Goal: Check status: Check status

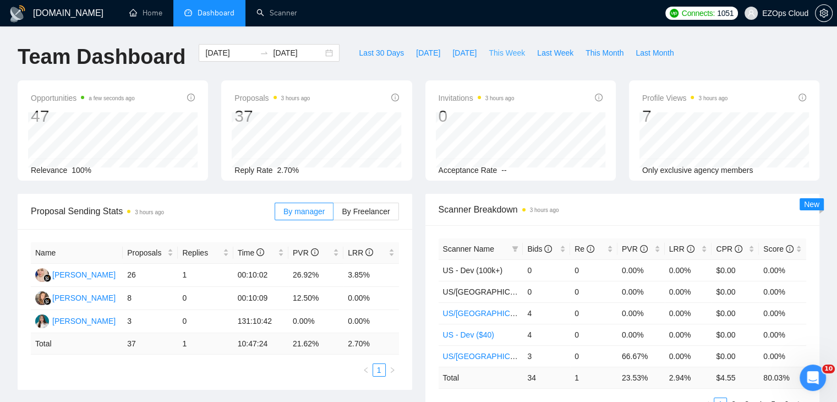
click at [504, 59] on button "This Week" at bounding box center [507, 53] width 48 height 18
type input "[DATE]"
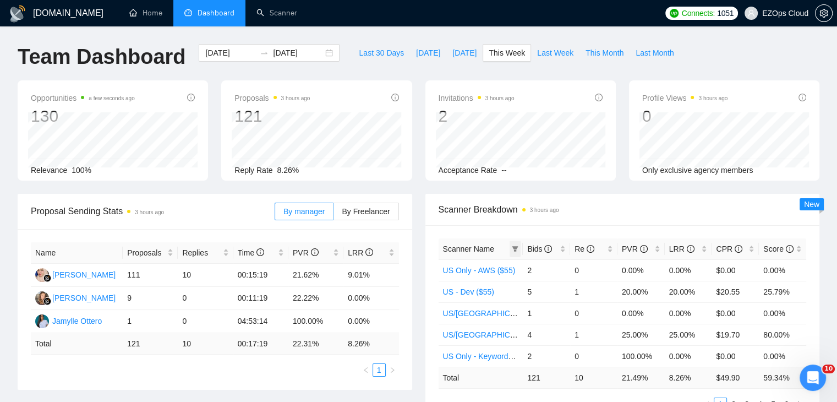
click at [511, 249] on span at bounding box center [515, 248] width 11 height 17
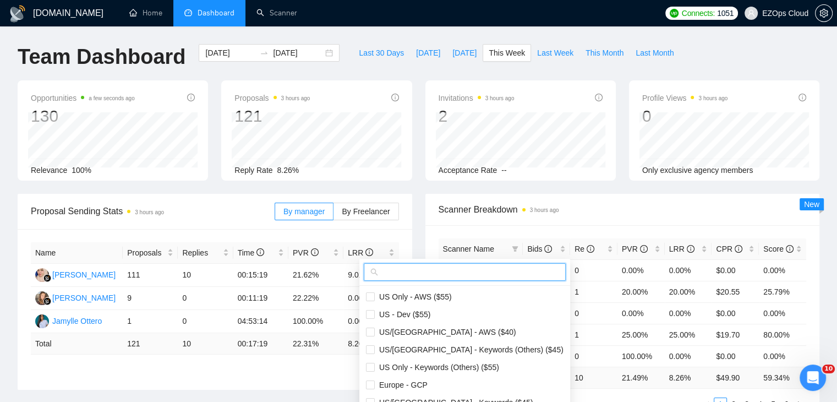
click at [480, 267] on input "text" at bounding box center [469, 272] width 179 height 12
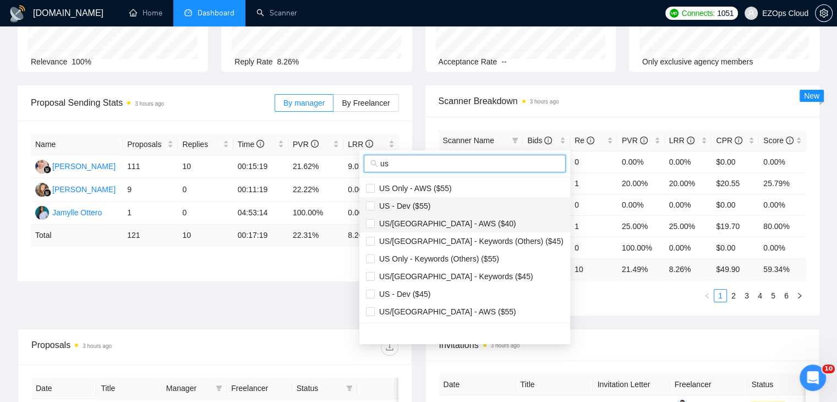
scroll to position [110, 0]
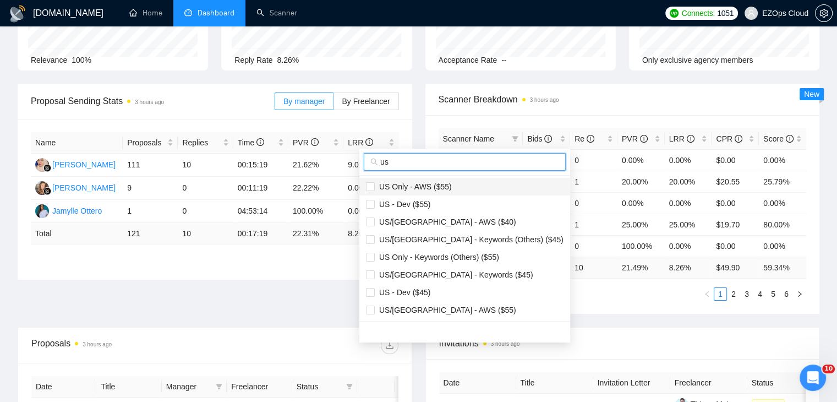
type input "us"
click at [420, 182] on span "US Only - AWS ($55)" at bounding box center [413, 186] width 77 height 9
checkbox input "true"
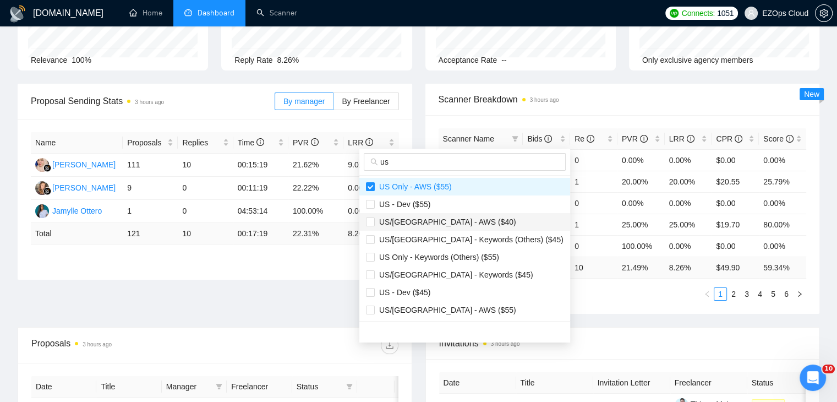
click at [442, 225] on span "US/[GEOGRAPHIC_DATA] - AWS ($40)" at bounding box center [445, 221] width 141 height 9
checkbox input "true"
click at [466, 270] on span "US/[GEOGRAPHIC_DATA] - Keywords ($45)" at bounding box center [454, 274] width 158 height 9
checkbox input "true"
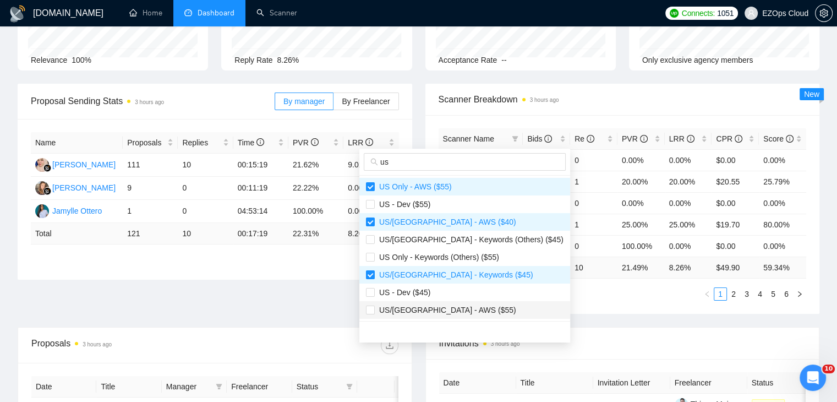
click at [448, 309] on span "US/[GEOGRAPHIC_DATA] - AWS ($55)" at bounding box center [445, 309] width 141 height 9
checkbox input "true"
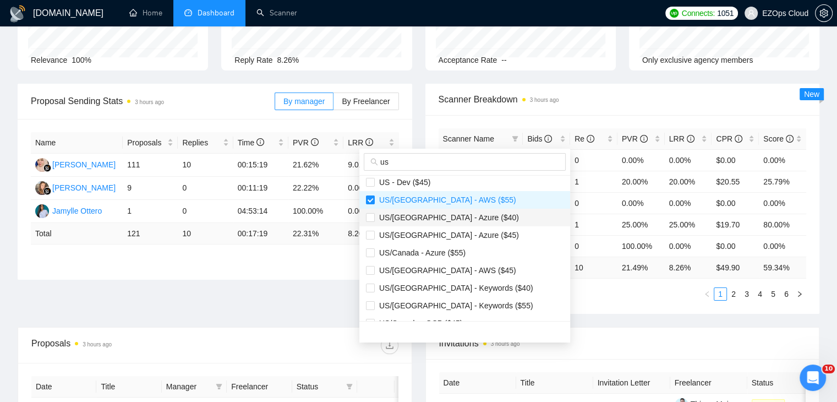
click at [452, 218] on span "US/[GEOGRAPHIC_DATA] - Azure ($40)" at bounding box center [447, 217] width 144 height 9
checkbox input "true"
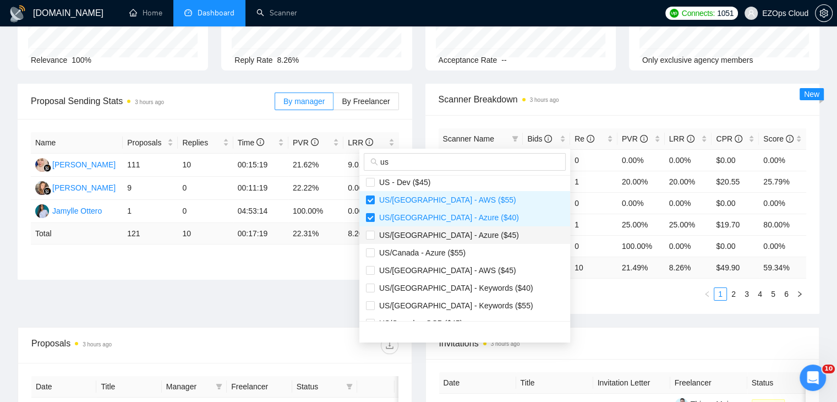
click at [466, 233] on span "US/[GEOGRAPHIC_DATA] - Azure ($45)" at bounding box center [465, 235] width 198 height 12
checkbox input "true"
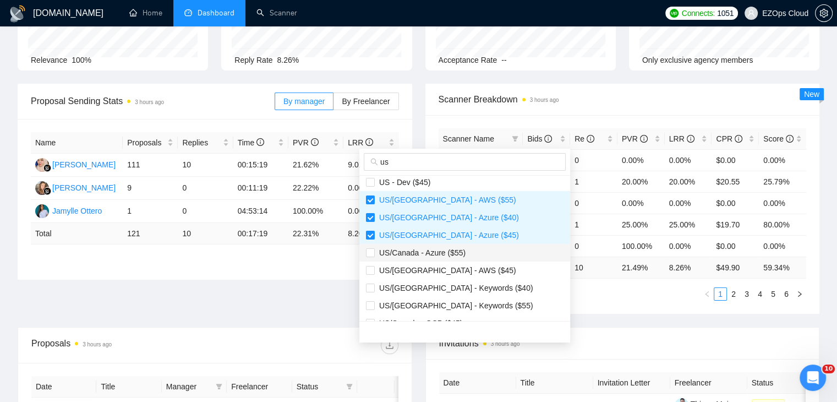
click at [468, 248] on span "US/Canada - Azure ($55)" at bounding box center [465, 253] width 198 height 12
checkbox input "true"
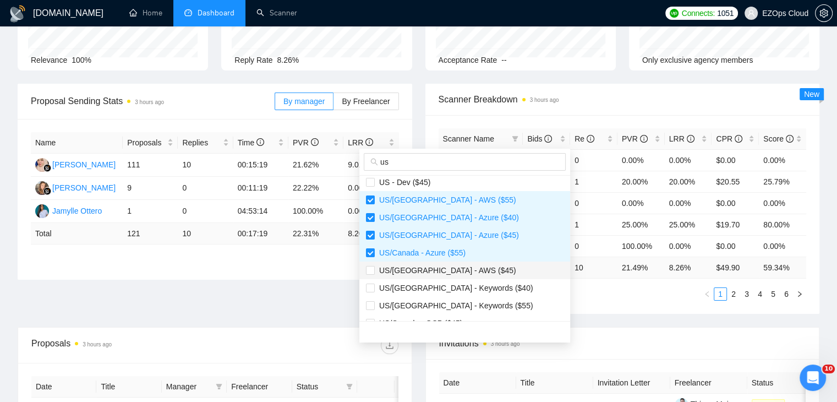
click at [471, 266] on span "US/[GEOGRAPHIC_DATA] - AWS ($45)" at bounding box center [465, 270] width 198 height 12
checkbox input "true"
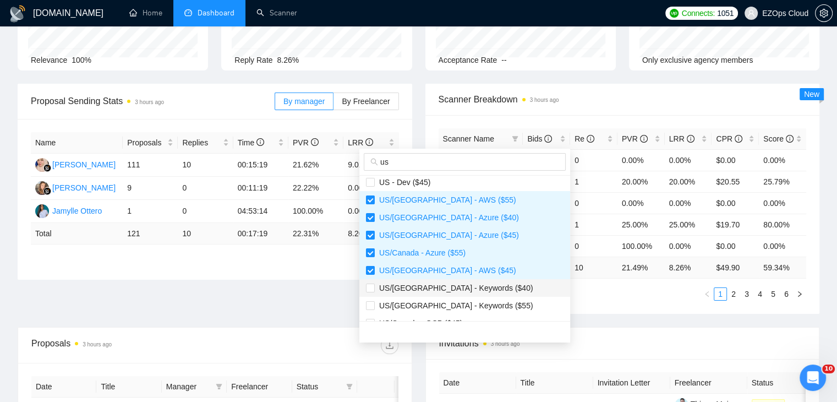
click at [467, 283] on span "US/[GEOGRAPHIC_DATA] - Keywords ($40)" at bounding box center [454, 287] width 158 height 9
checkbox input "true"
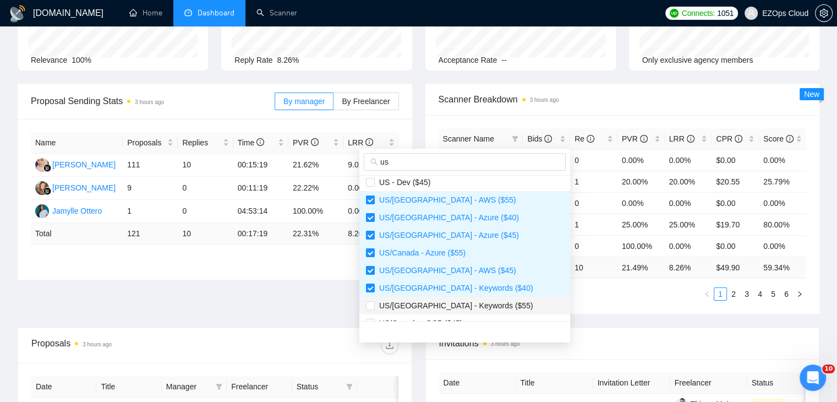
click at [476, 304] on span "US/[GEOGRAPHIC_DATA] - Keywords ($55)" at bounding box center [465, 305] width 198 height 12
checkbox input "true"
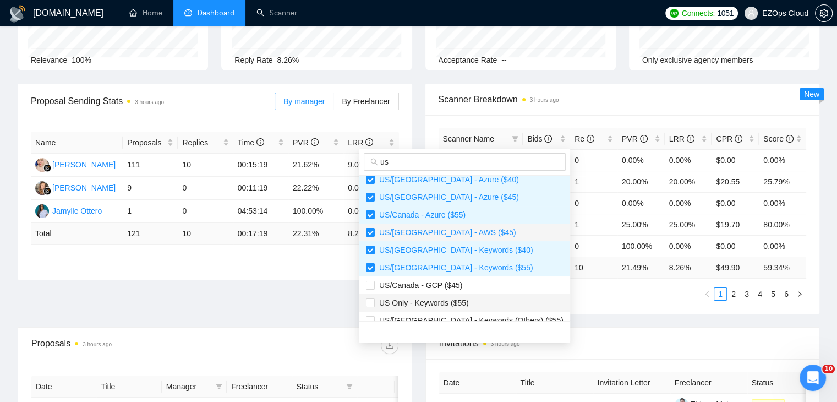
scroll to position [194, 0]
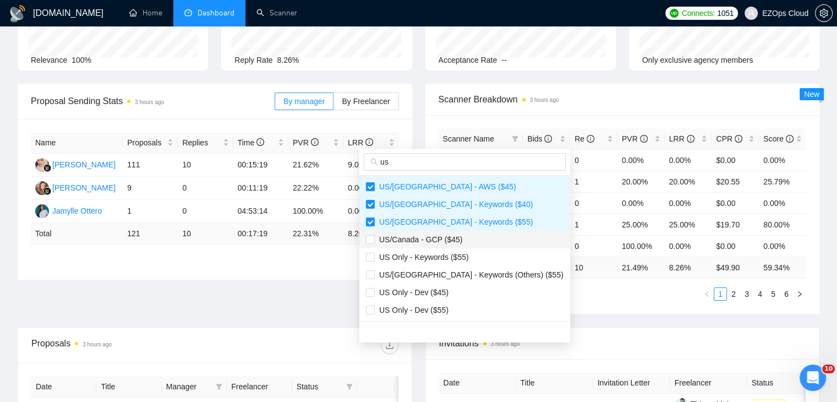
click at [457, 238] on span "US/Canada - GCP ($45)" at bounding box center [418, 239] width 87 height 9
checkbox input "true"
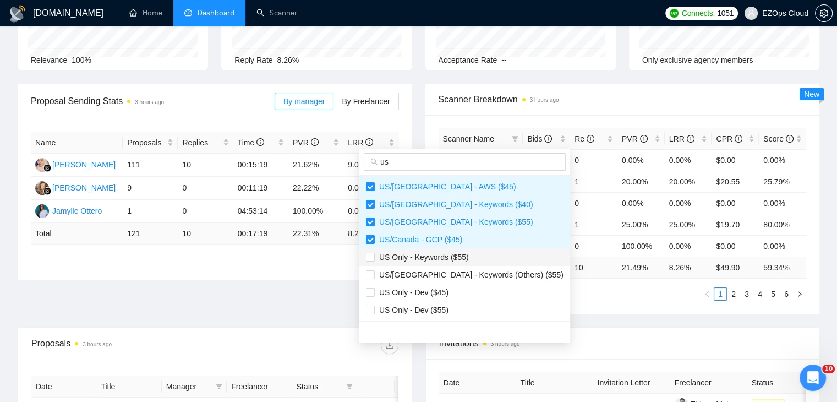
click at [441, 258] on span "US Only - Keywords ($55)" at bounding box center [422, 257] width 94 height 9
checkbox input "true"
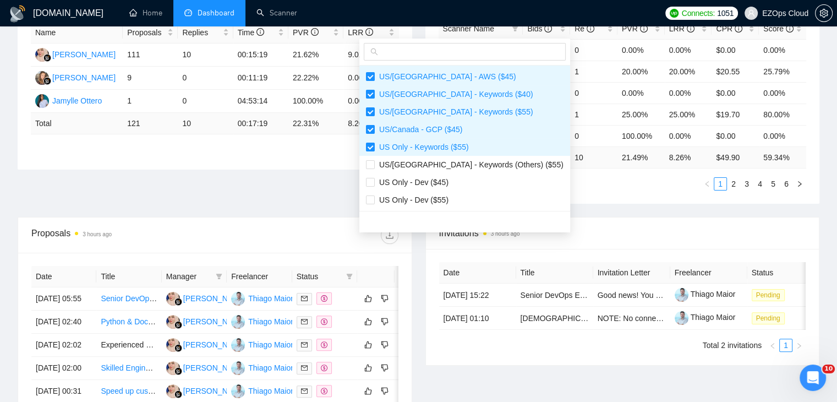
click at [598, 227] on span "Invitations 3 hours ago" at bounding box center [622, 233] width 367 height 14
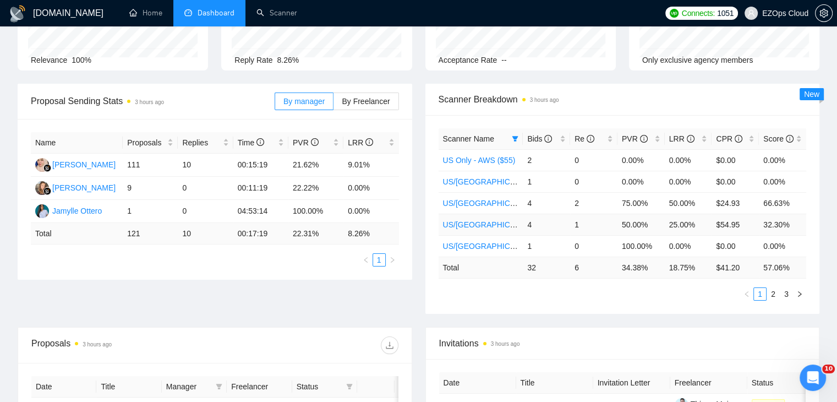
scroll to position [0, 0]
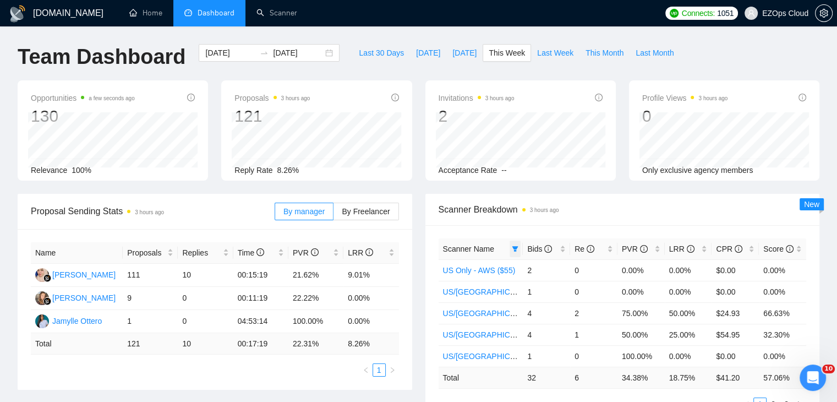
click at [515, 250] on icon "filter" at bounding box center [515, 249] width 6 height 6
click at [533, 59] on button "Last Week" at bounding box center [555, 53] width 48 height 18
type input "[DATE]"
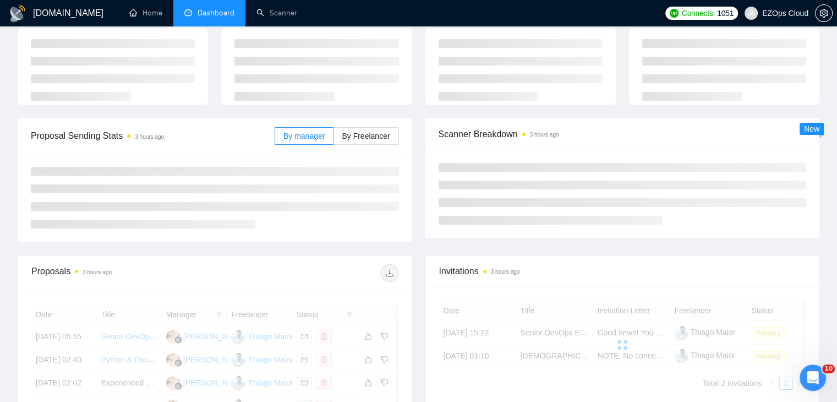
scroll to position [110, 0]
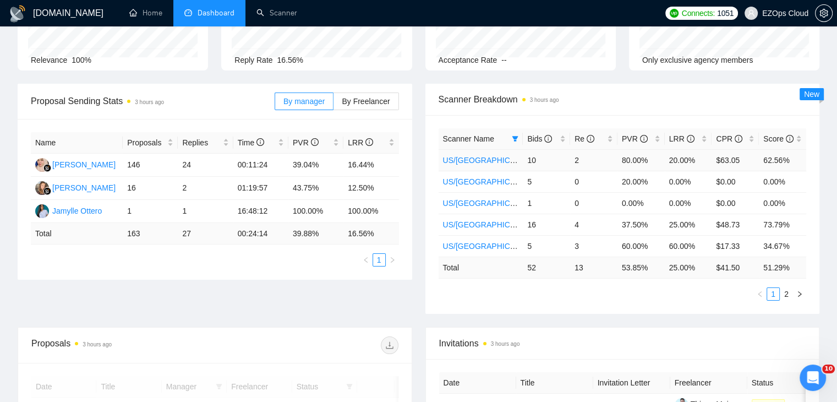
drag, startPoint x: 516, startPoint y: 137, endPoint x: 508, endPoint y: 150, distance: 15.6
click at [516, 137] on icon "filter" at bounding box center [515, 139] width 6 height 6
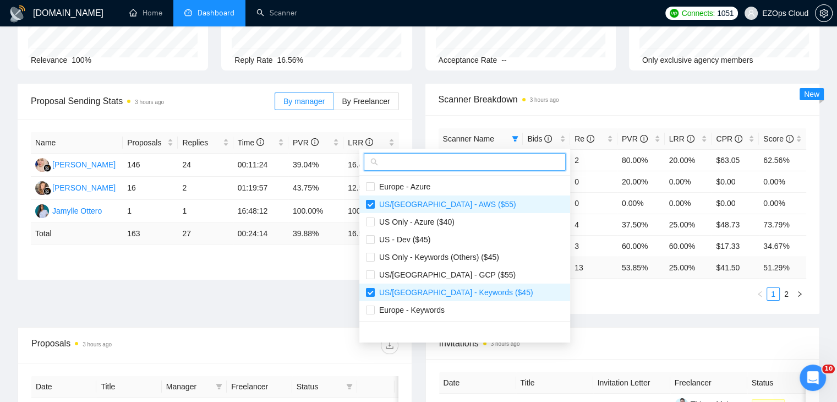
click at [447, 163] on input "text" at bounding box center [469, 162] width 179 height 12
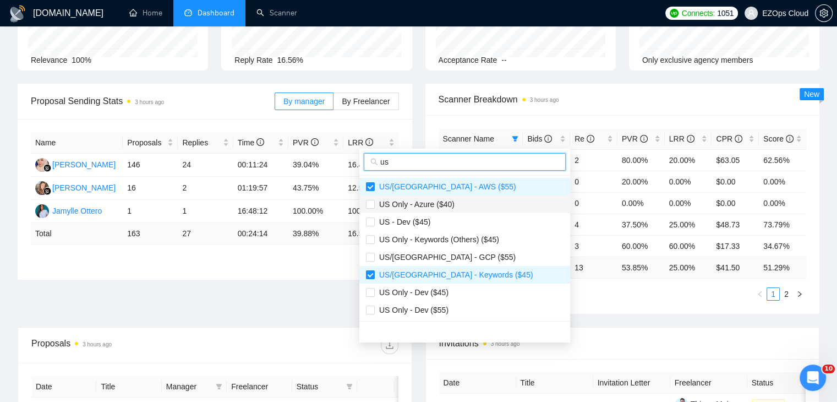
type input "us"
click at [453, 210] on span "US Only - Azure ($40)" at bounding box center [465, 204] width 198 height 12
checkbox input "true"
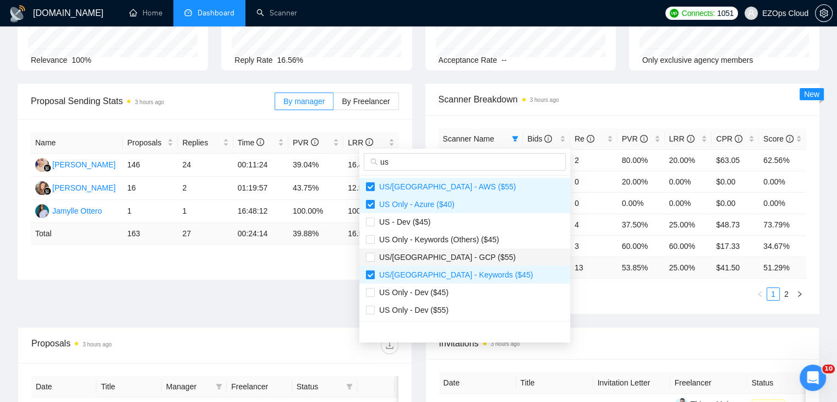
click at [447, 260] on span "US/[GEOGRAPHIC_DATA] - GCP ($55)" at bounding box center [445, 257] width 141 height 9
checkbox input "true"
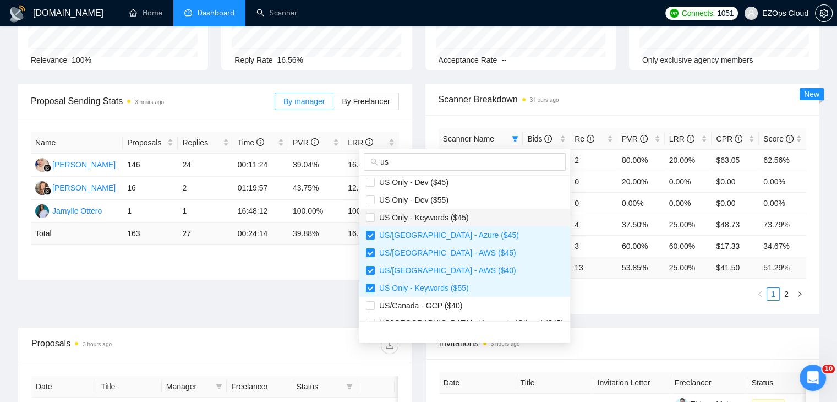
click at [440, 217] on span "US Only - Keywords ($45)" at bounding box center [422, 217] width 94 height 9
checkbox input "true"
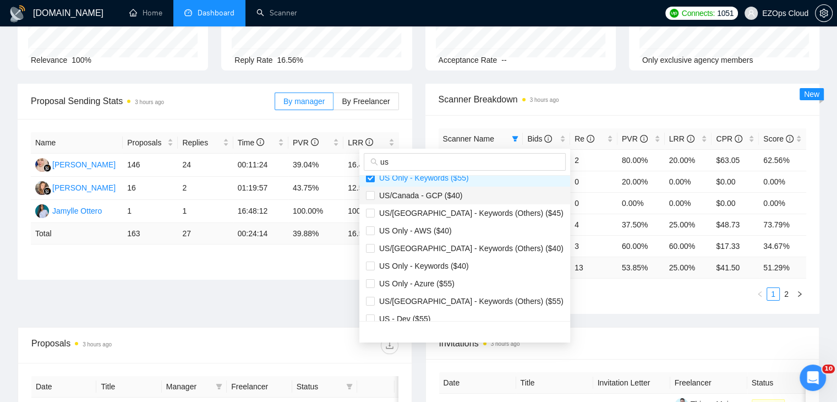
click at [447, 192] on span "US/Canada - GCP ($40)" at bounding box center [418, 195] width 87 height 9
checkbox input "true"
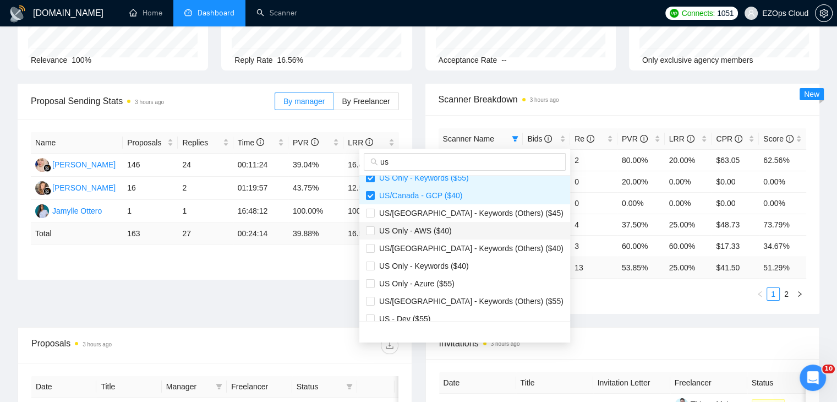
click at [453, 225] on span "US Only - AWS ($40)" at bounding box center [465, 231] width 198 height 12
checkbox input "true"
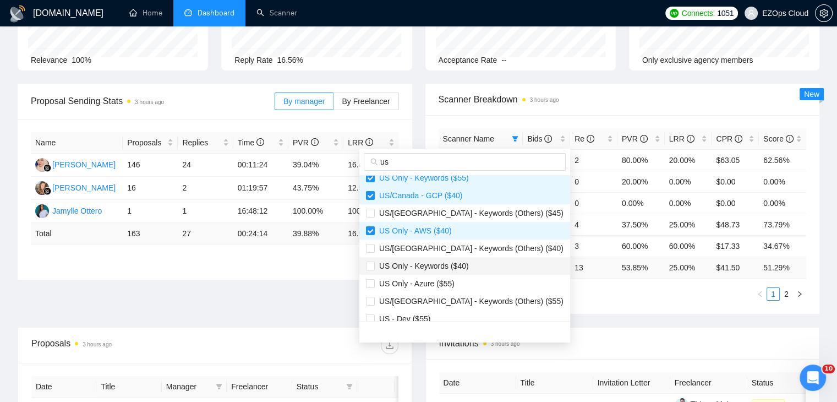
click at [473, 262] on span "US Only - Keywords ($40)" at bounding box center [465, 266] width 198 height 12
checkbox input "true"
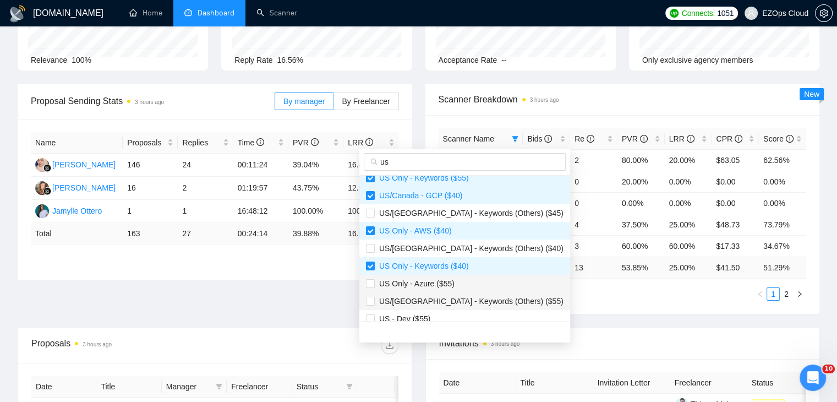
click at [437, 281] on span "US Only - Azure ($55)" at bounding box center [415, 283] width 80 height 9
checkbox input "true"
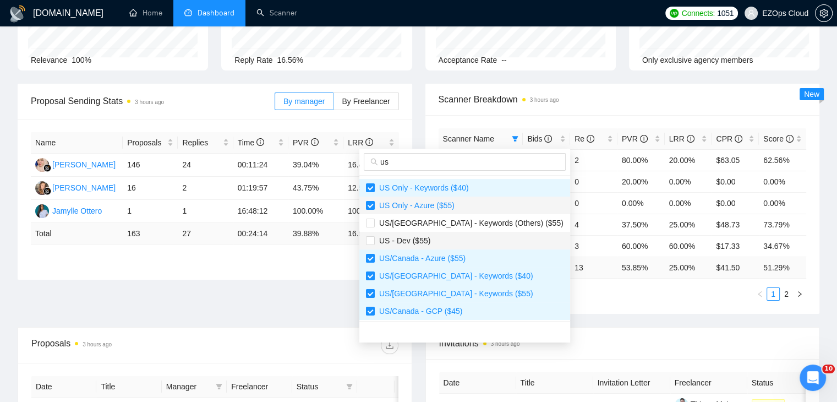
scroll to position [299, 0]
click at [576, 295] on ul "1 2" at bounding box center [623, 293] width 368 height 13
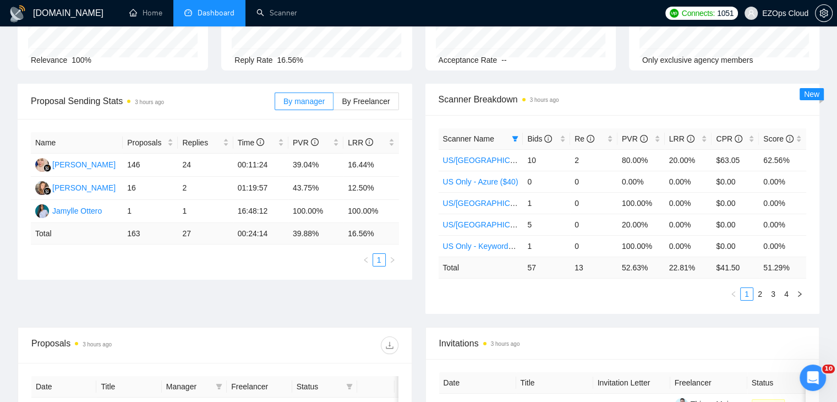
scroll to position [0, 0]
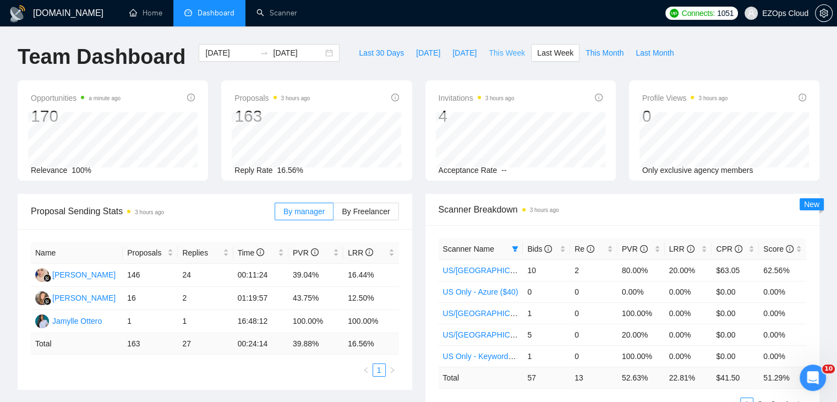
click at [506, 50] on span "This Week" at bounding box center [507, 53] width 36 height 12
type input "[DATE]"
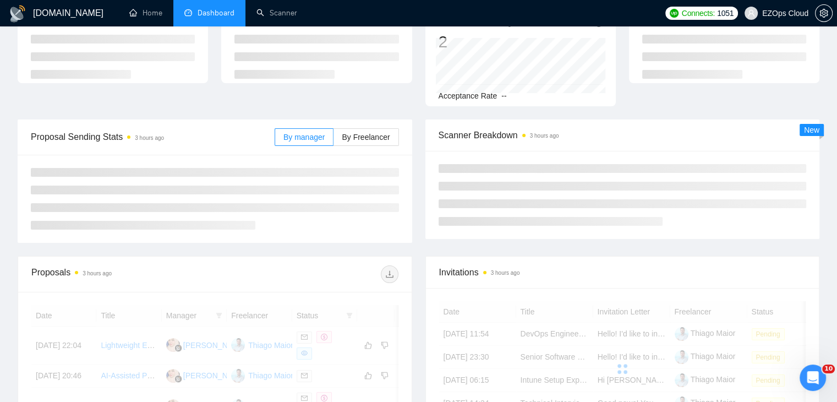
scroll to position [55, 0]
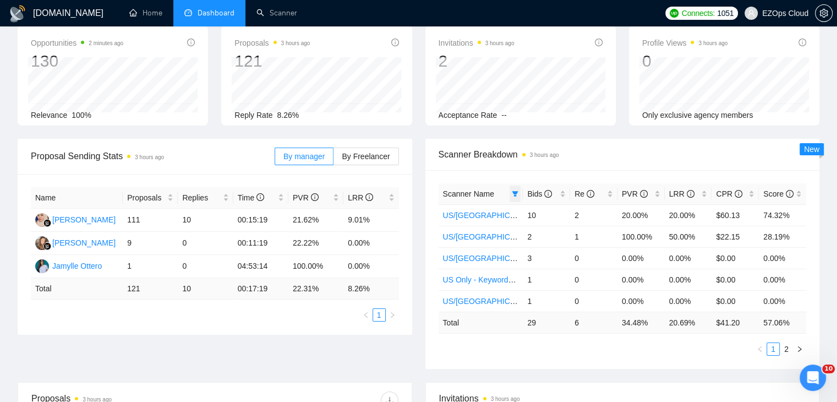
click at [518, 192] on span at bounding box center [515, 193] width 11 height 17
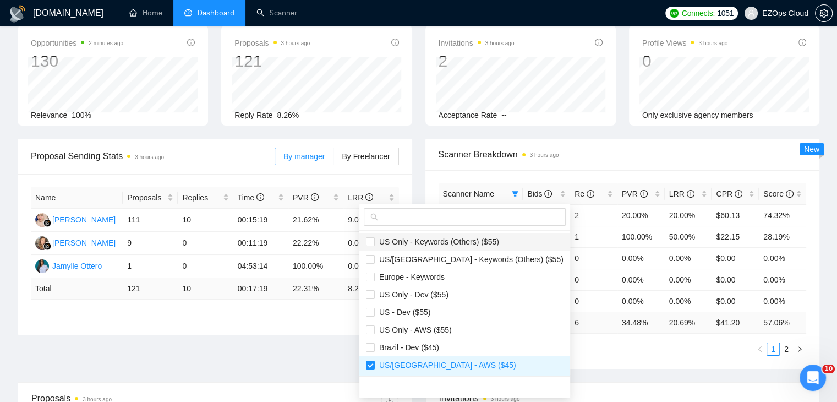
click at [452, 237] on span "US Only - Keywords (Others) ($55)" at bounding box center [437, 241] width 124 height 9
checkbox input "true"
click at [467, 255] on span "US/[GEOGRAPHIC_DATA] - Keywords (Others) ($55)" at bounding box center [469, 259] width 189 height 9
checkbox input "true"
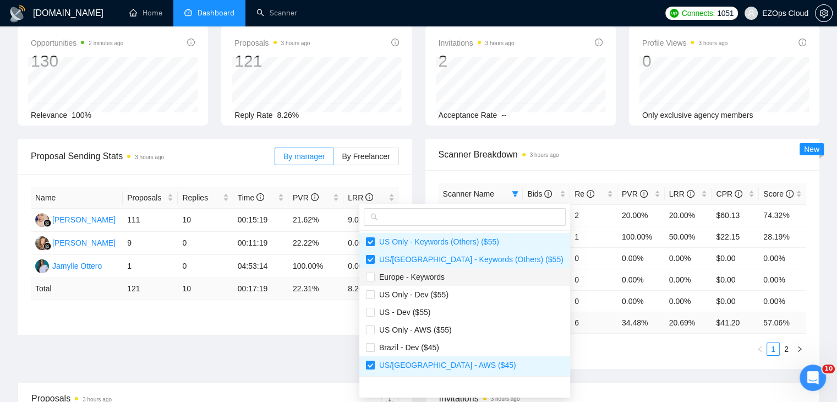
click at [448, 282] on li "Europe - Keywords" at bounding box center [464, 277] width 211 height 18
checkbox input "true"
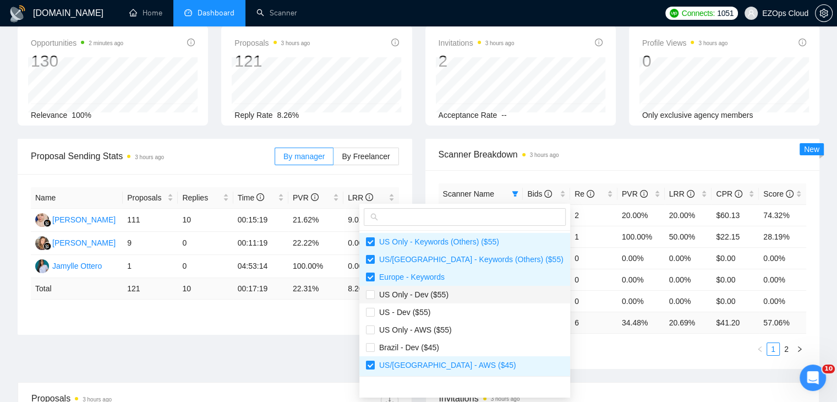
click at [445, 297] on span "US Only - Dev ($55)" at bounding box center [412, 294] width 74 height 9
checkbox input "true"
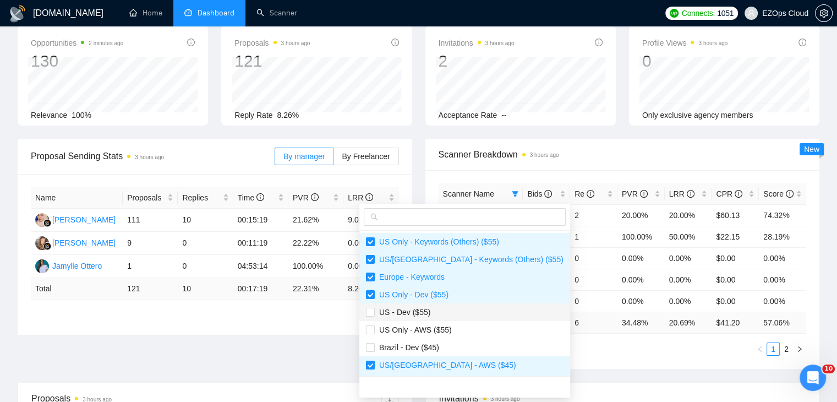
click at [445, 313] on span "US - Dev ($55)" at bounding box center [465, 312] width 198 height 12
checkbox input "true"
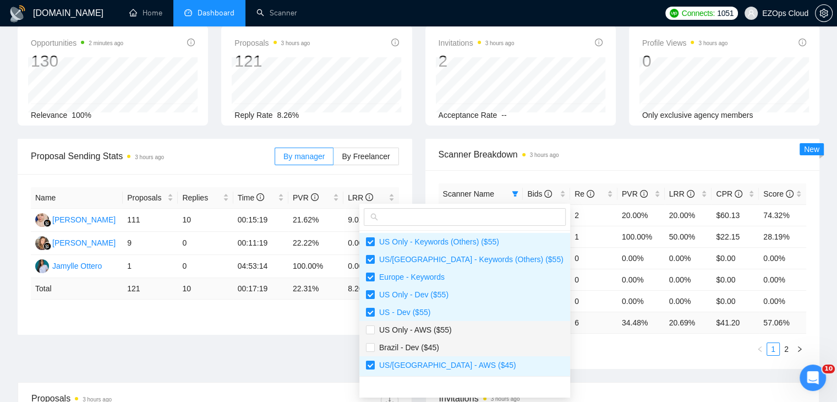
click at [448, 338] on li "Brazil - Dev ($45)" at bounding box center [464, 347] width 211 height 18
click at [448, 349] on span "Brazil - Dev ($45)" at bounding box center [465, 347] width 198 height 12
checkbox input "false"
click at [438, 329] on span "US Only - AWS ($55)" at bounding box center [413, 329] width 77 height 9
checkbox input "true"
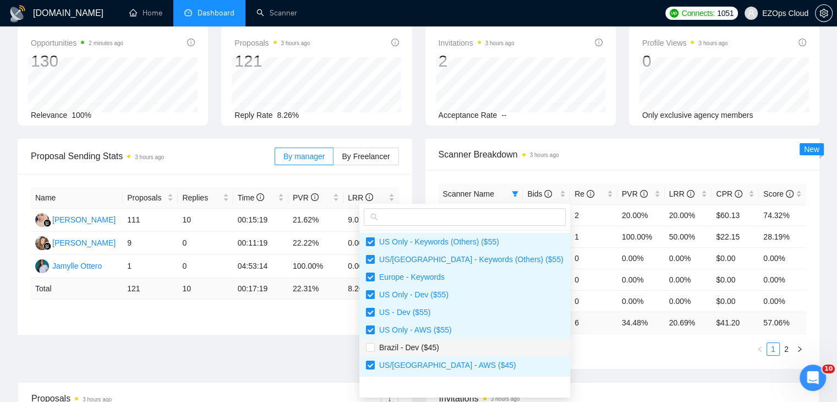
click at [460, 342] on span "Brazil - Dev ($45)" at bounding box center [465, 347] width 198 height 12
checkbox input "true"
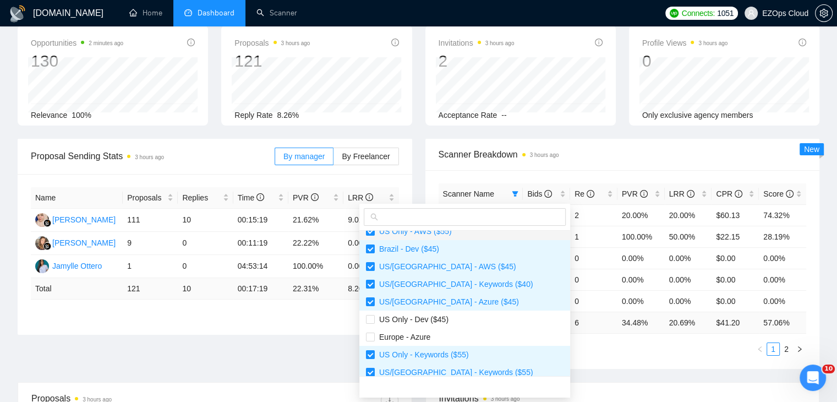
scroll to position [110, 0]
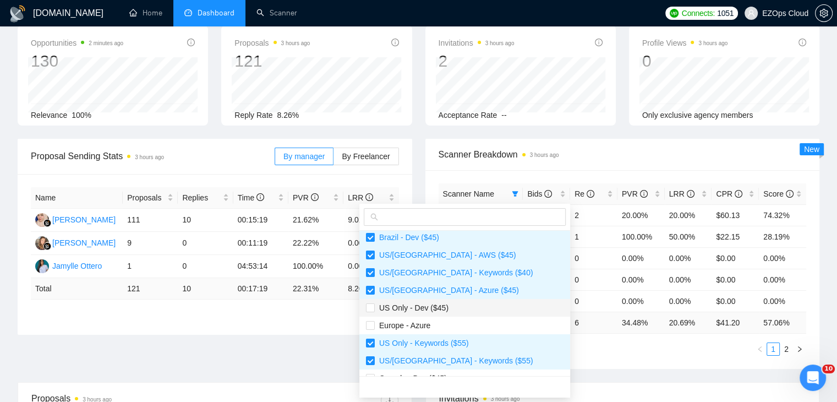
click at [466, 307] on span "US Only - Dev ($45)" at bounding box center [465, 308] width 198 height 12
checkbox input "true"
click at [469, 320] on span "Europe - Azure" at bounding box center [465, 325] width 198 height 12
checkbox input "true"
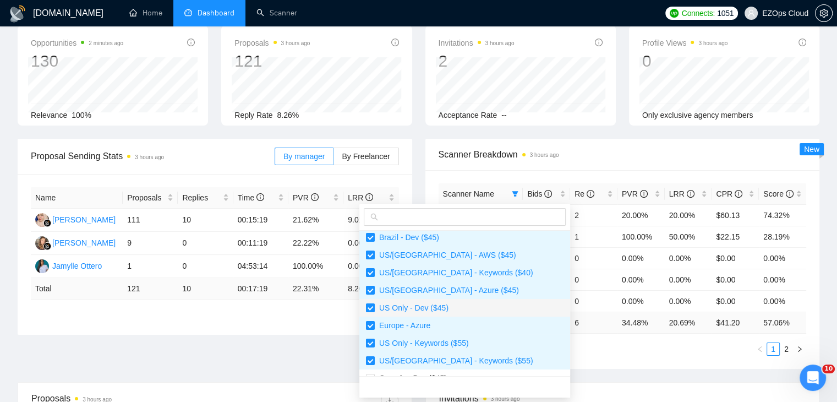
scroll to position [275, 0]
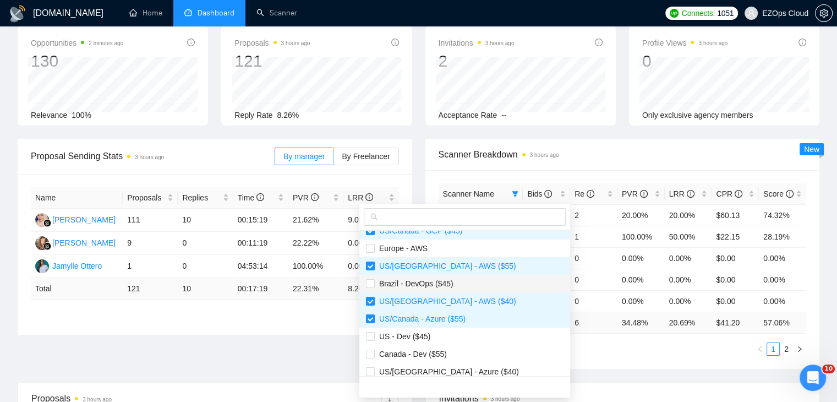
click at [442, 277] on span "Brazil - DevOps ($45)" at bounding box center [465, 283] width 198 height 12
checkbox input "true"
click at [424, 248] on span "Europe - AWS" at bounding box center [401, 248] width 53 height 9
checkbox input "true"
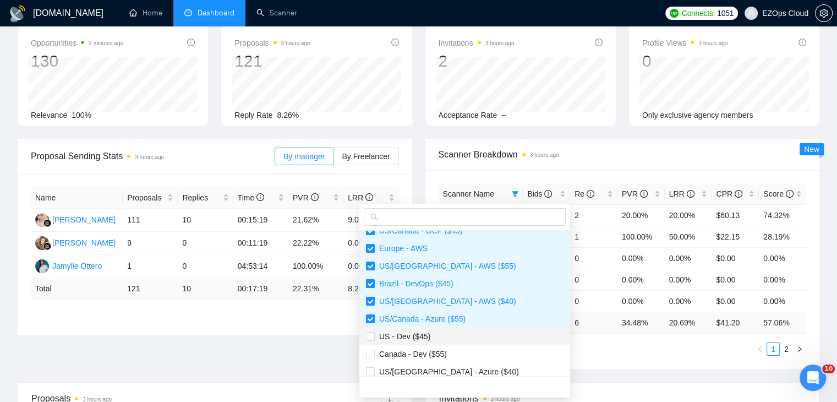
click at [453, 338] on span "US - Dev ($45)" at bounding box center [465, 336] width 198 height 12
checkbox input "true"
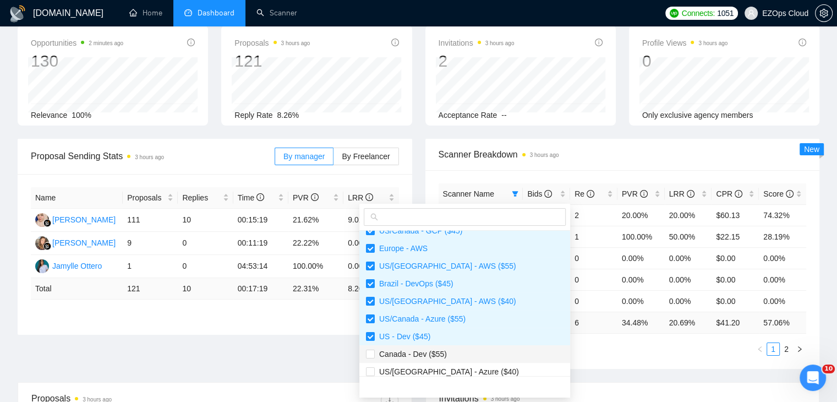
click at [460, 352] on span "Canada - Dev ($55)" at bounding box center [465, 354] width 198 height 12
checkbox input "true"
click at [473, 373] on span "US/[GEOGRAPHIC_DATA] - Azure ($40)" at bounding box center [465, 371] width 198 height 12
checkbox input "true"
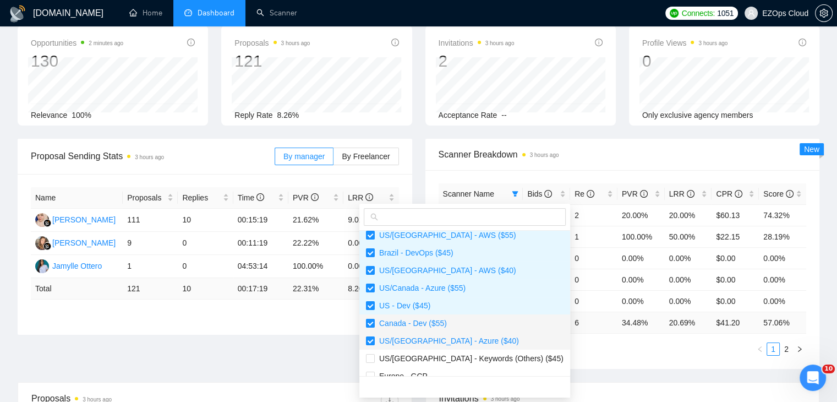
scroll to position [335, 0]
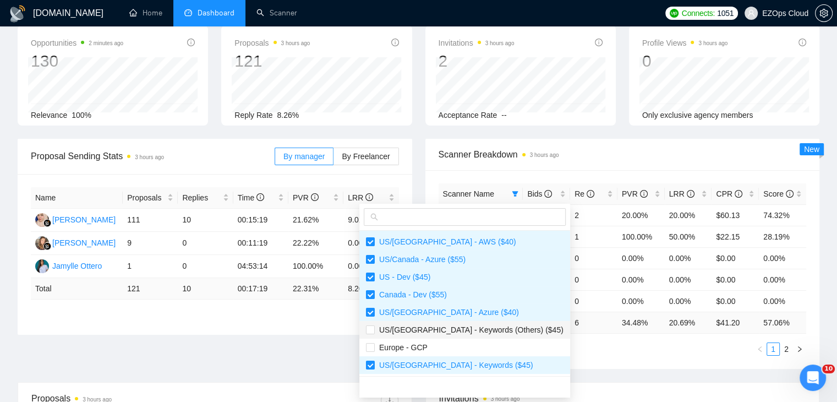
click at [461, 337] on li "US/[GEOGRAPHIC_DATA] - Keywords (Others) ($45)" at bounding box center [464, 330] width 211 height 18
checkbox input "true"
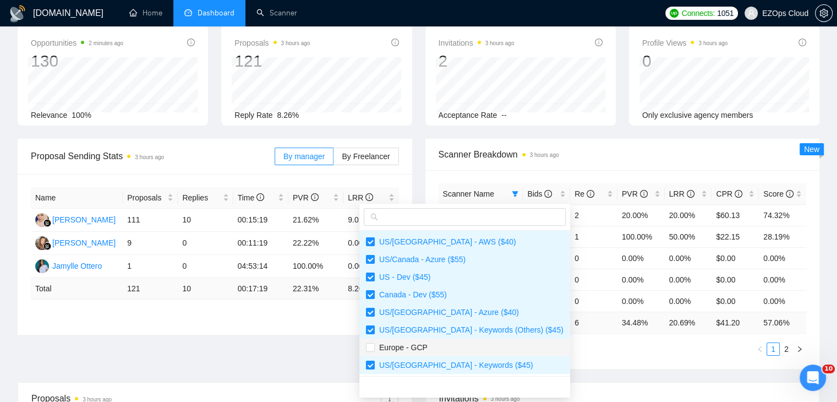
click at [462, 356] on li "US/[GEOGRAPHIC_DATA] - Keywords ($45)" at bounding box center [464, 365] width 211 height 18
checkbox input "false"
click at [473, 346] on span "Europe - GCP" at bounding box center [465, 347] width 198 height 12
checkbox input "true"
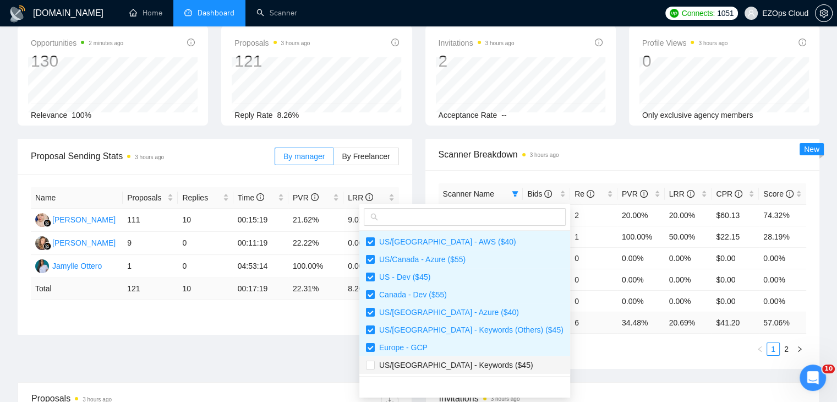
click at [486, 360] on span "US/[GEOGRAPHIC_DATA] - Keywords ($45)" at bounding box center [465, 365] width 198 height 12
checkbox input "true"
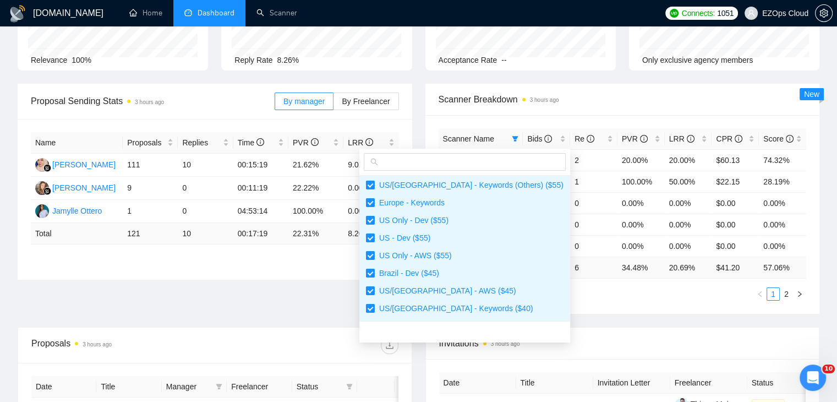
scroll to position [0, 0]
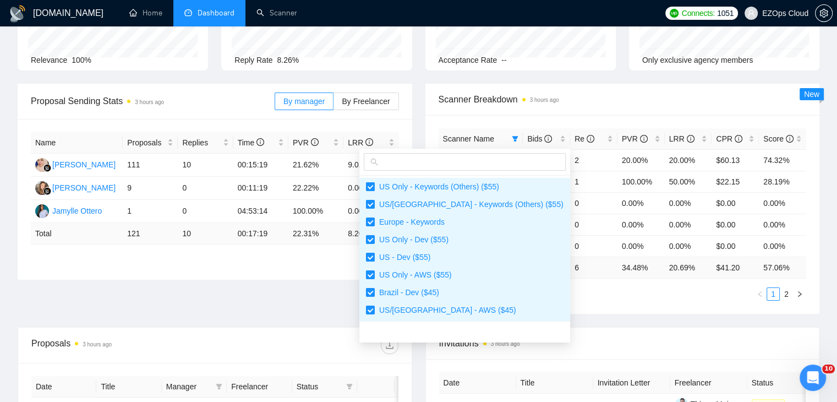
click at [592, 341] on span "Invitations 3 hours ago" at bounding box center [622, 343] width 367 height 14
